Goal: Task Accomplishment & Management: Manage account settings

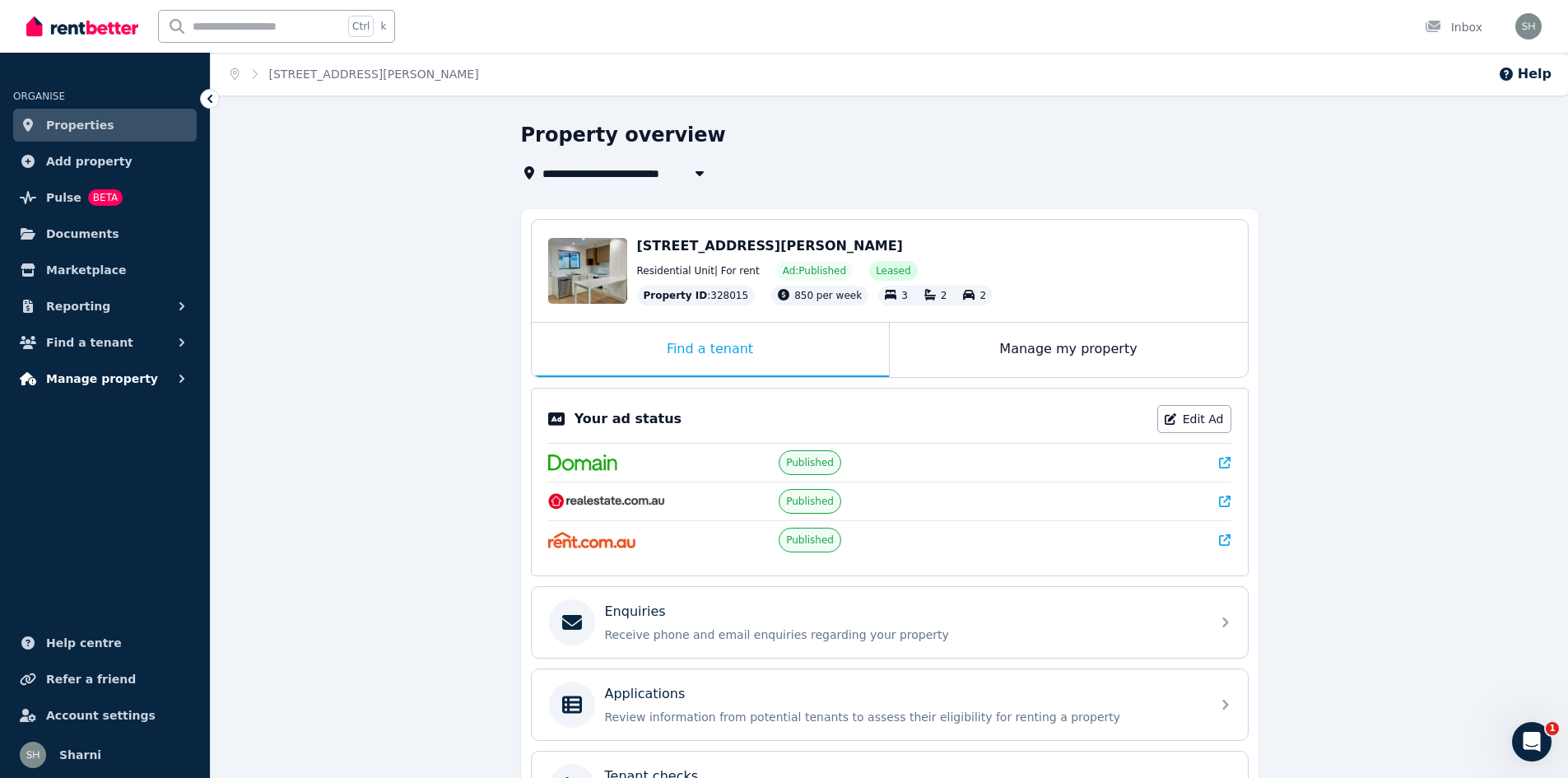
click at [140, 389] on button "Manage property" at bounding box center [105, 379] width 184 height 33
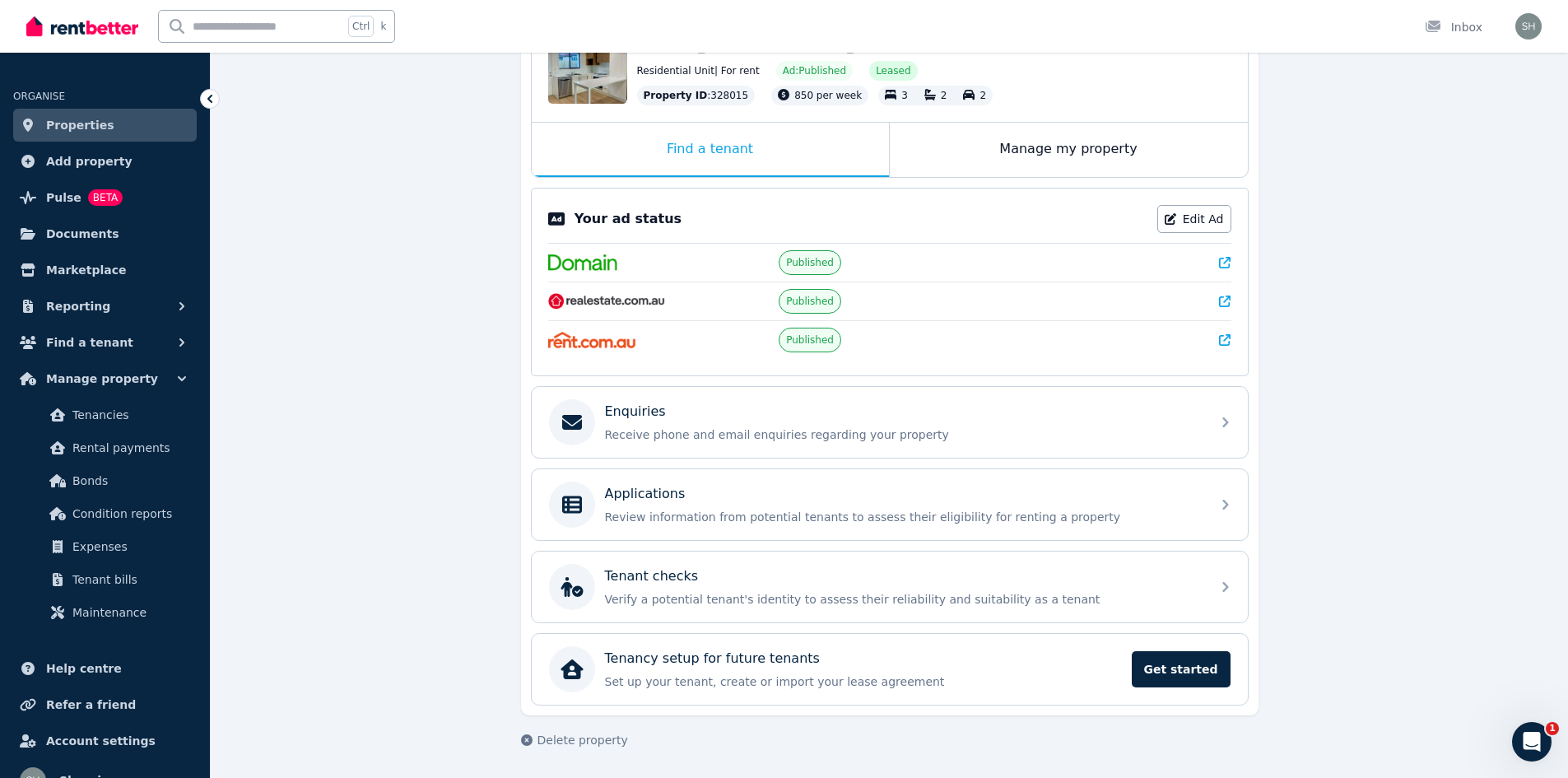
click at [81, 128] on span "Properties" at bounding box center [81, 125] width 68 height 20
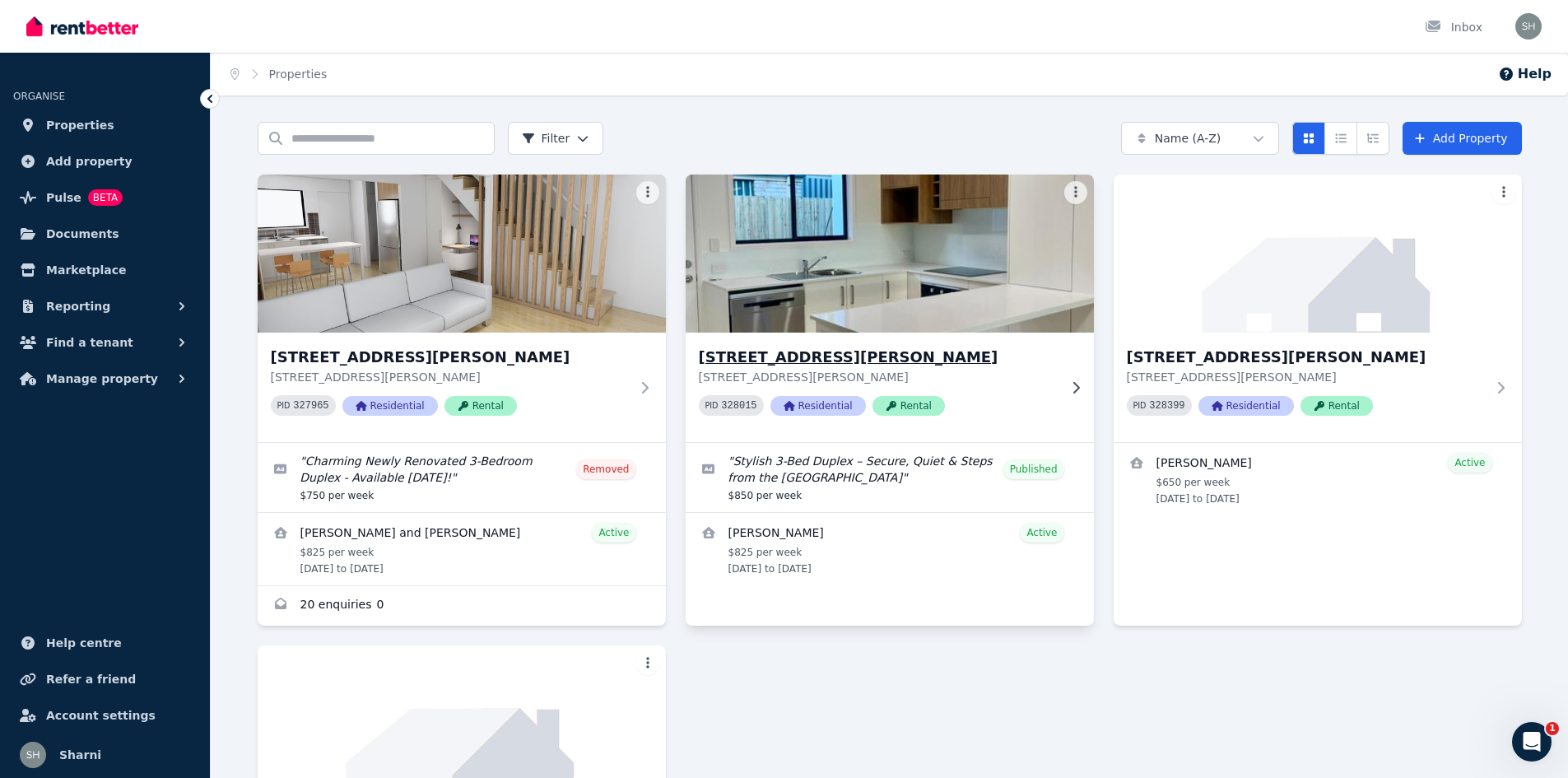
click at [1038, 363] on h3 "[STREET_ADDRESS][PERSON_NAME]" at bounding box center [879, 357] width 359 height 23
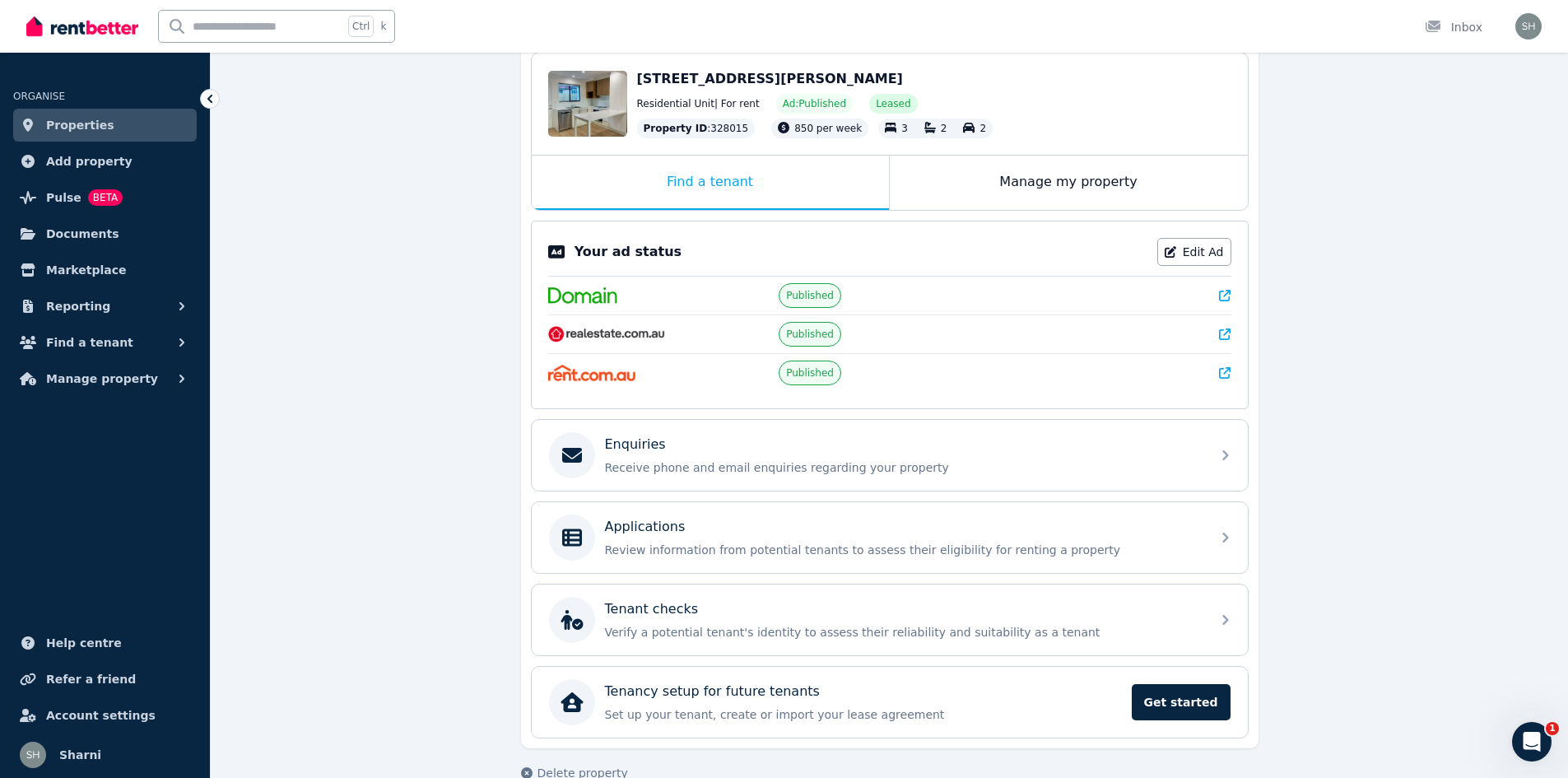
scroll to position [200, 0]
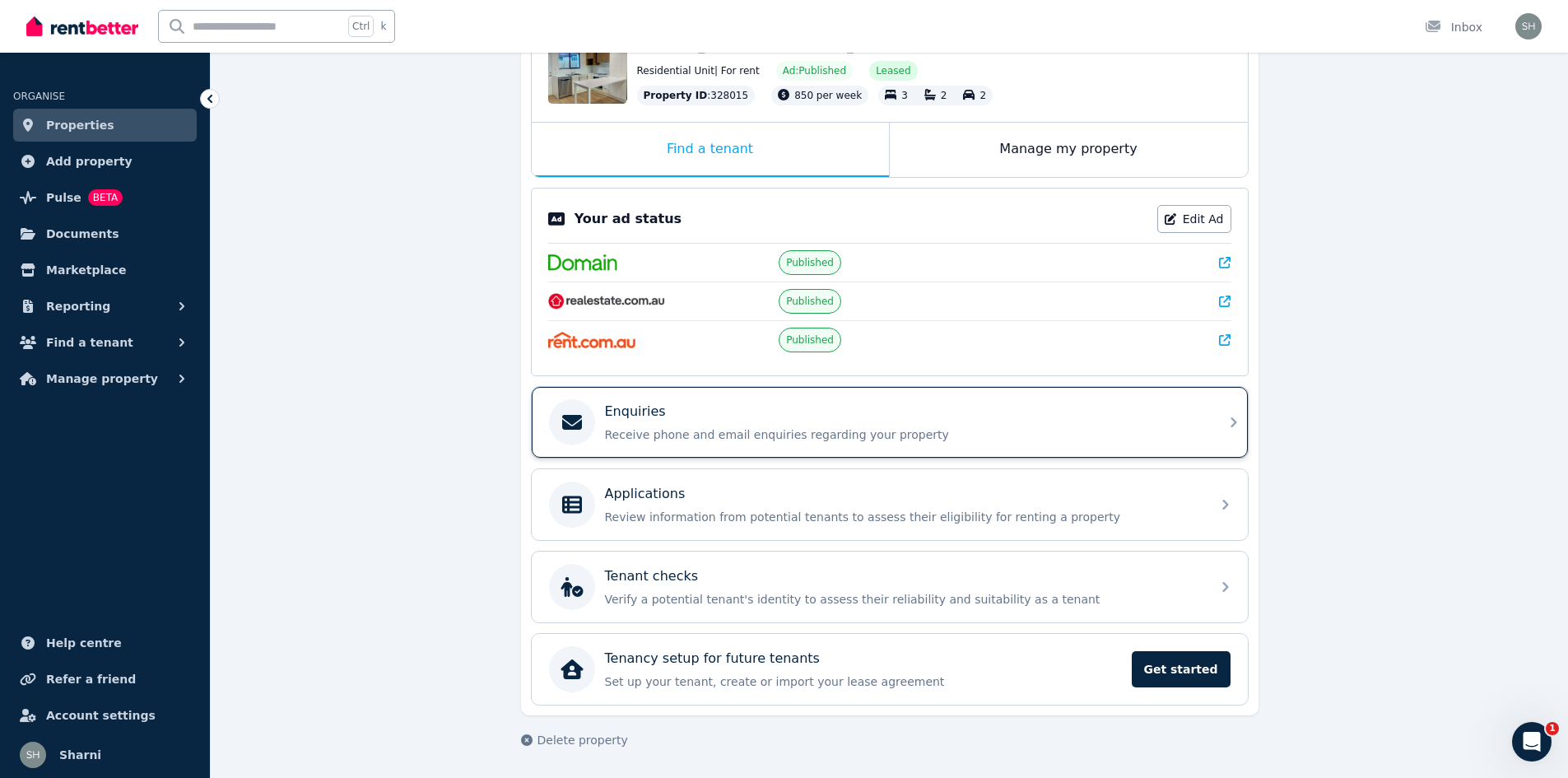
click at [892, 438] on p "Receive phone and email enquiries regarding your property" at bounding box center [904, 434] width 596 height 17
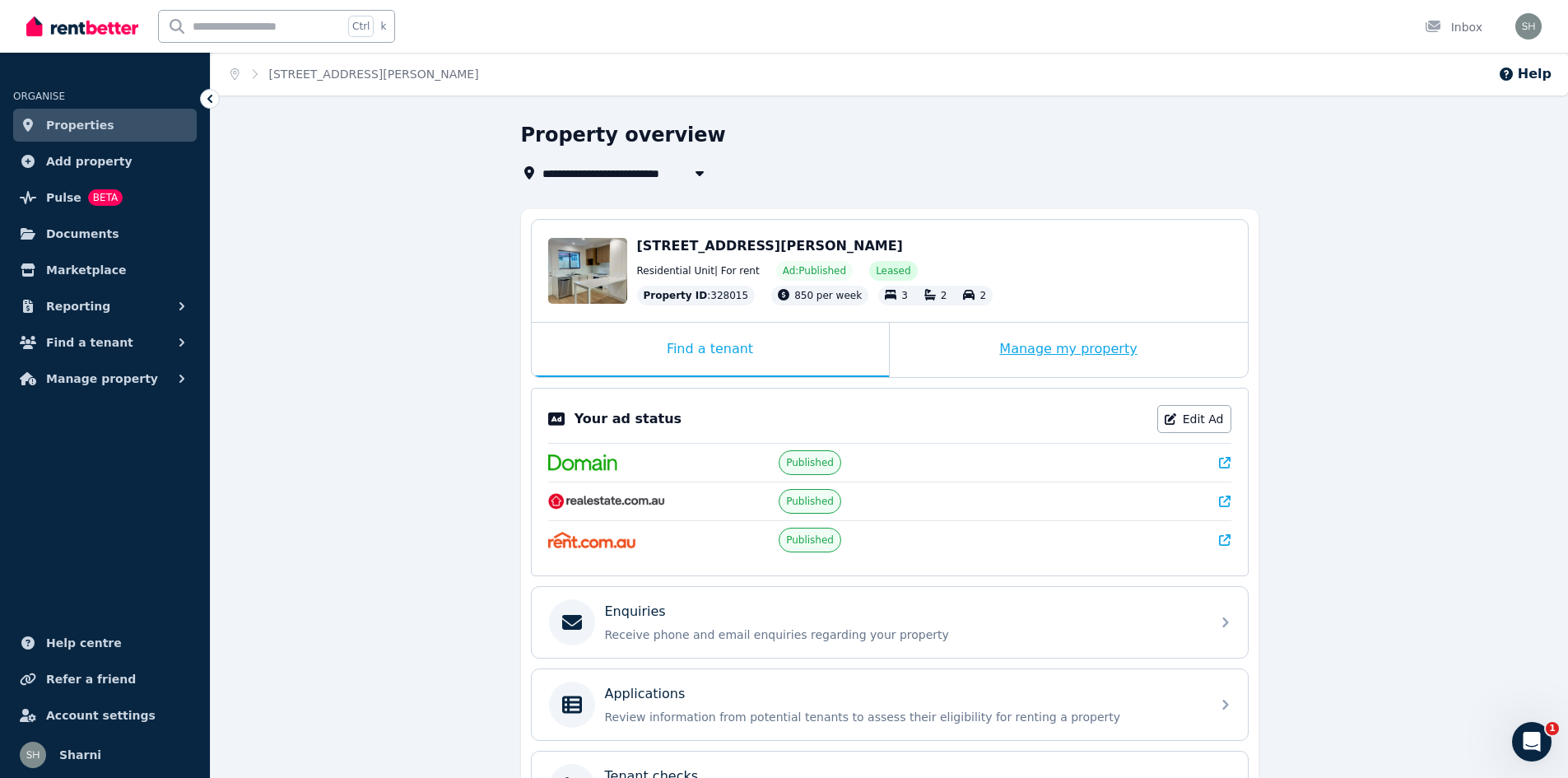
click at [1066, 350] on div "Manage my property" at bounding box center [1068, 350] width 358 height 54
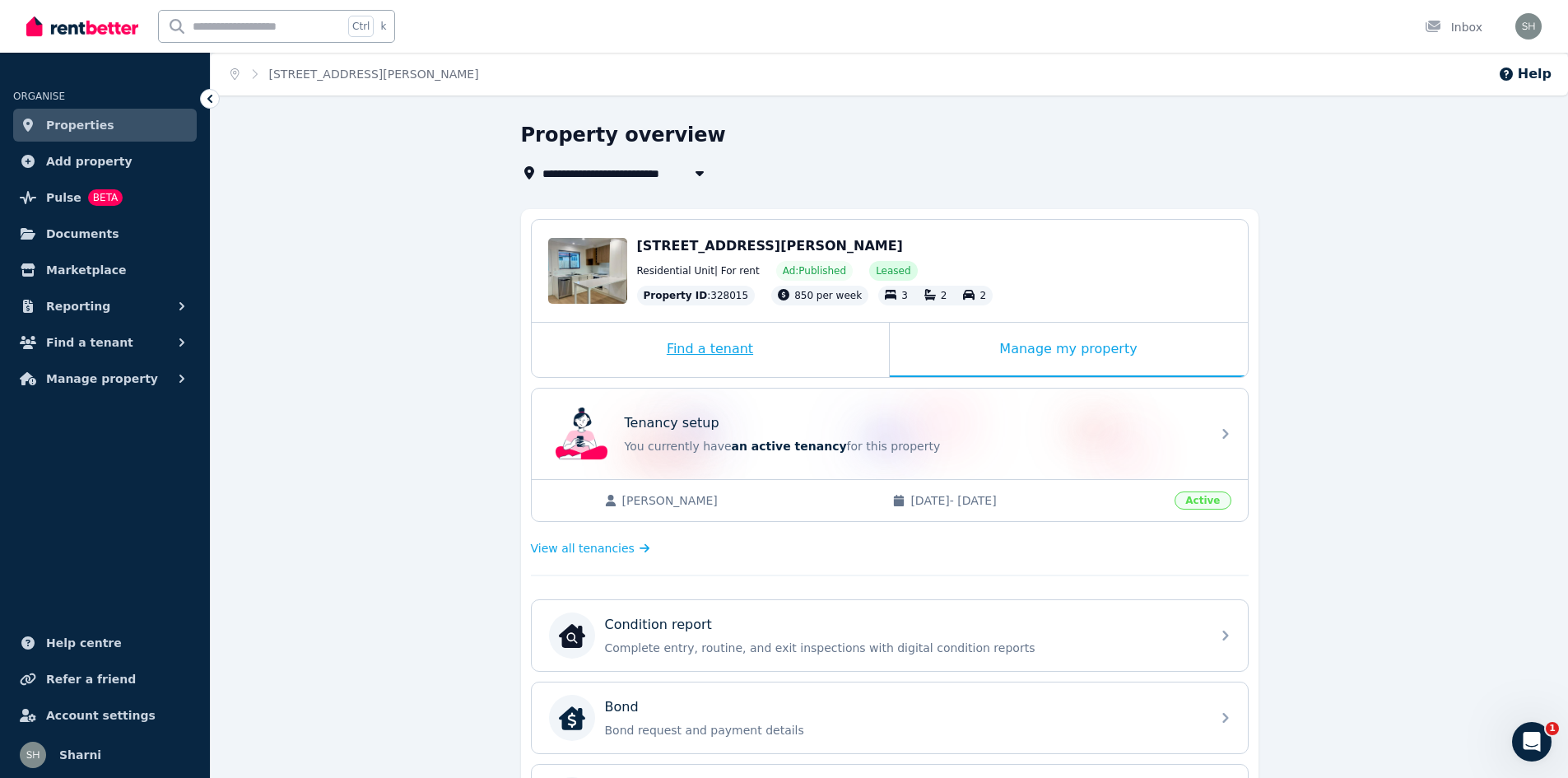
click at [717, 356] on div "Find a tenant" at bounding box center [710, 350] width 357 height 54
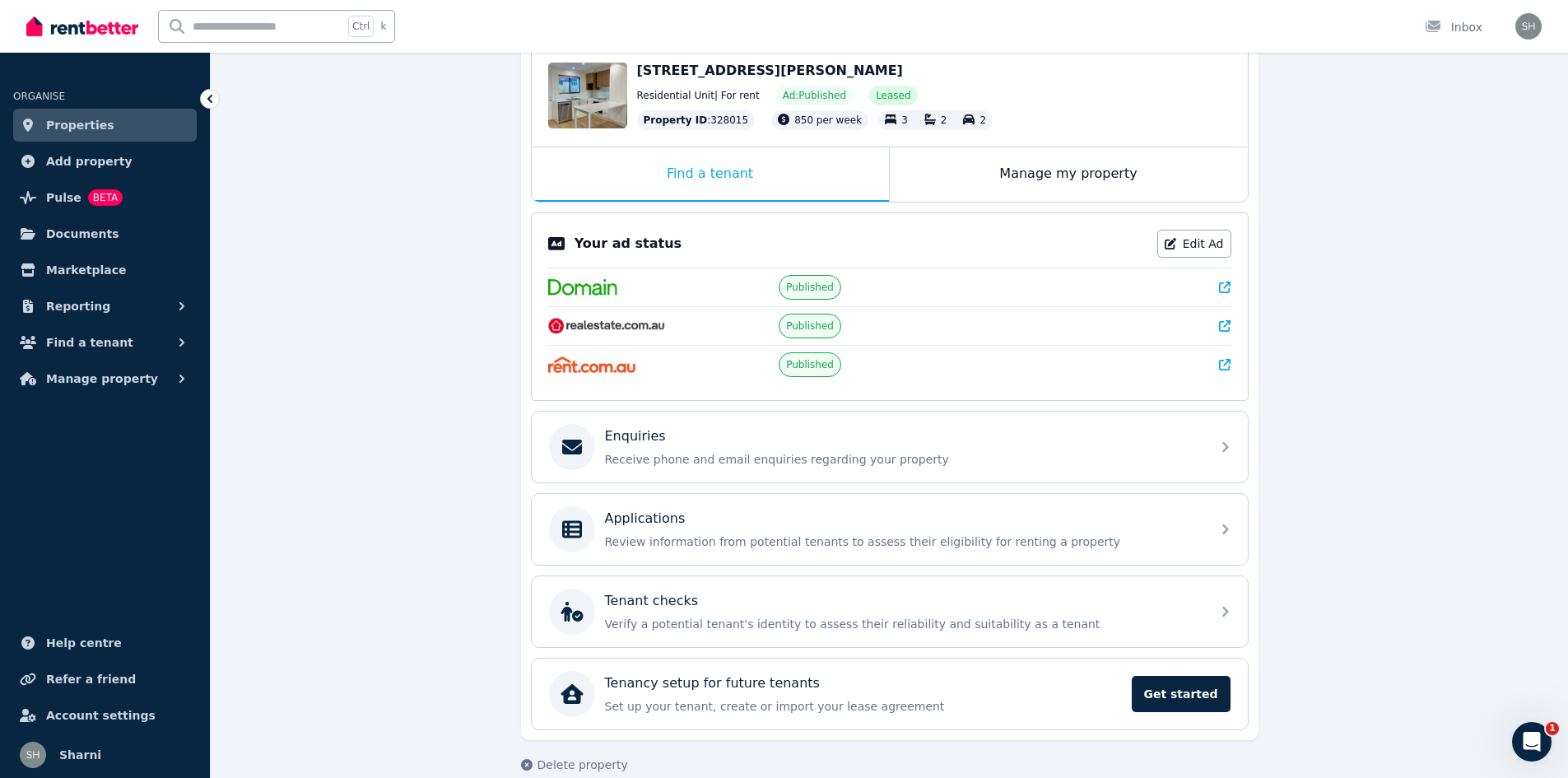
scroll to position [200, 0]
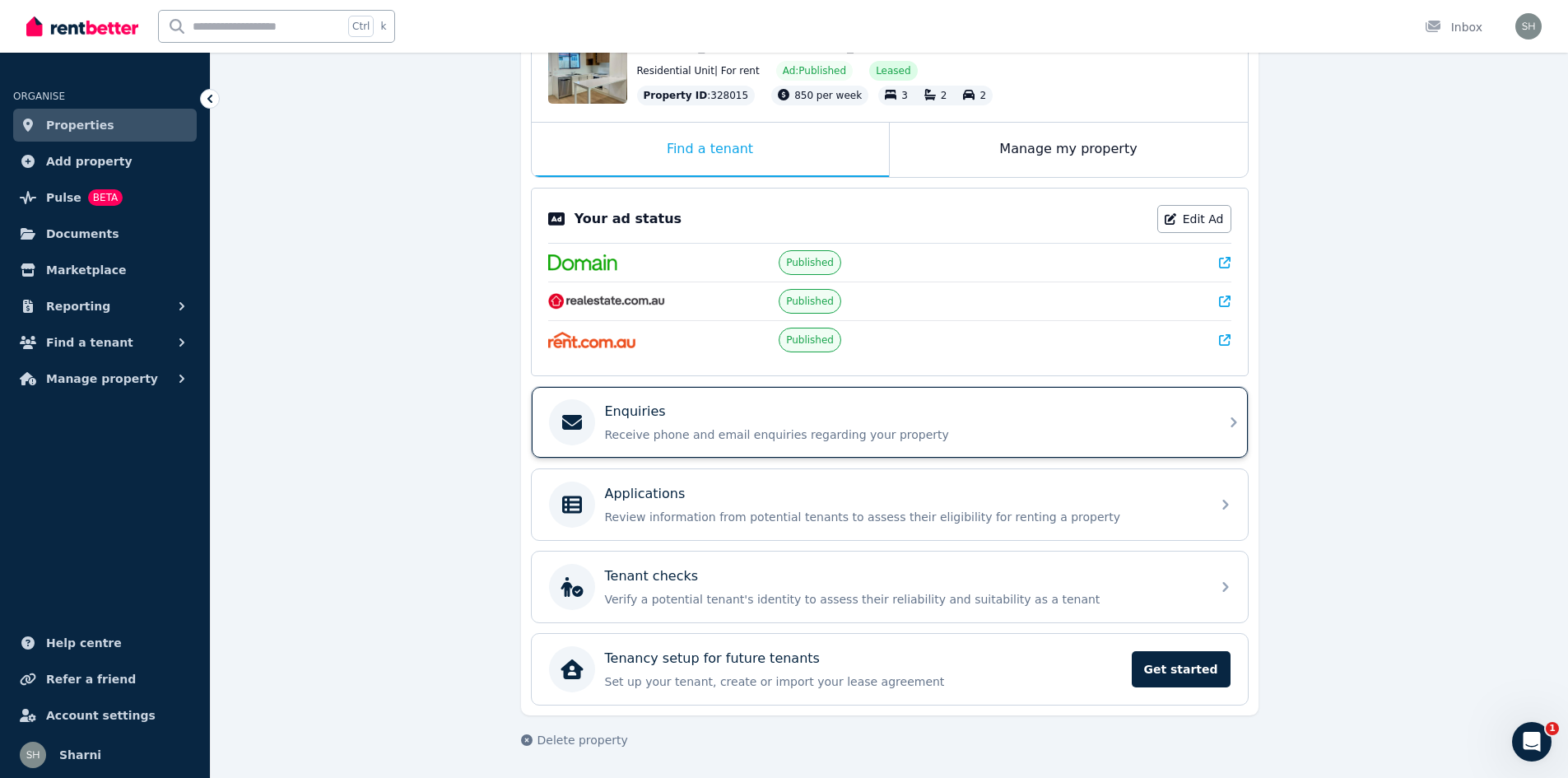
click at [888, 412] on div "Enquiries" at bounding box center [904, 412] width 596 height 20
